Goal: Information Seeking & Learning: Learn about a topic

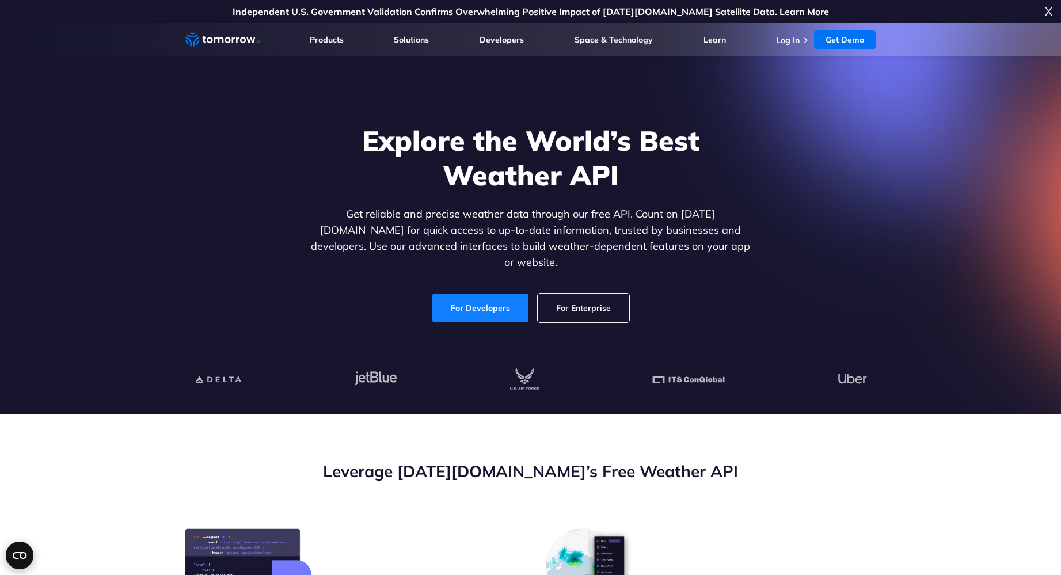
click at [498, 295] on link "For Developers" at bounding box center [480, 308] width 96 height 29
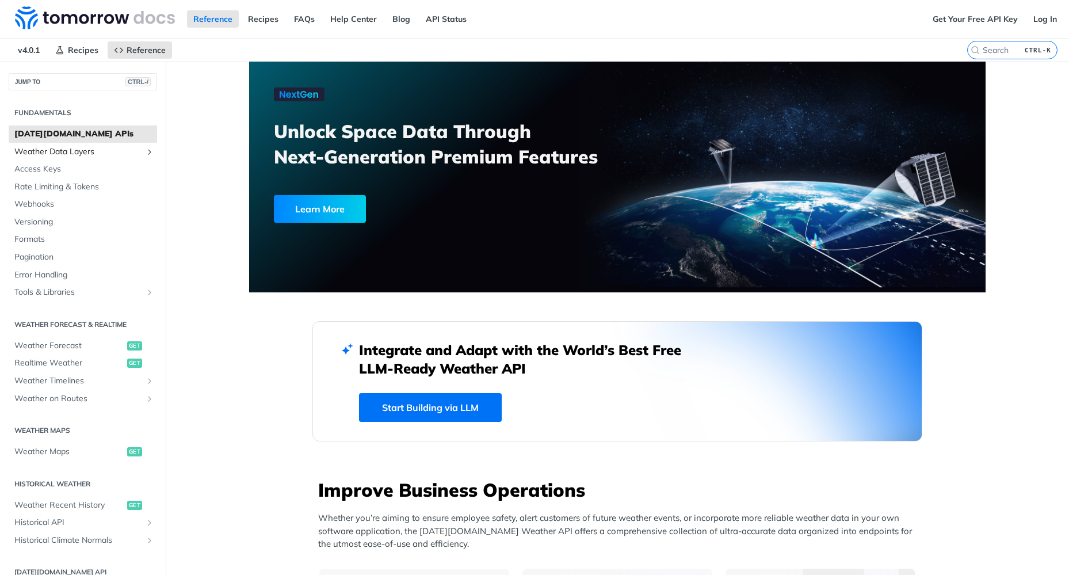
click at [85, 151] on span "Weather Data Layers" at bounding box center [78, 152] width 128 height 12
